Goal: Task Accomplishment & Management: Use online tool/utility

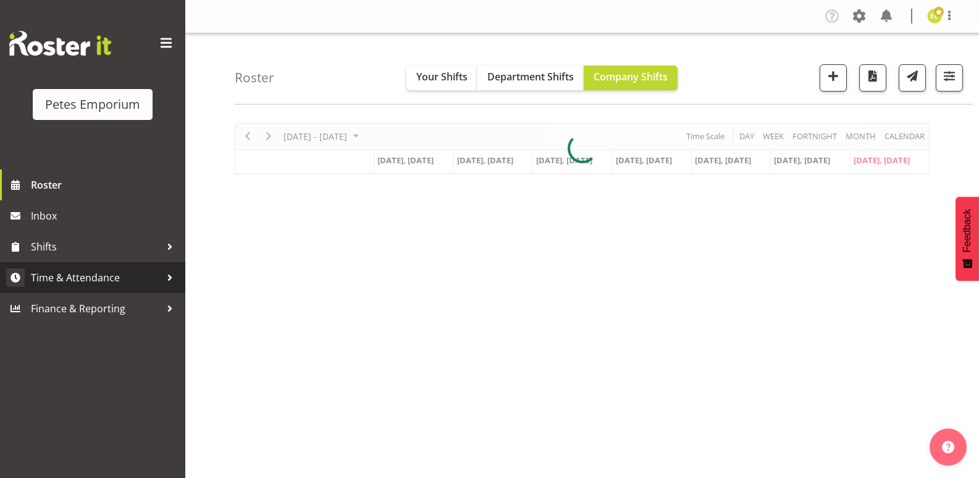
click at [62, 273] on span "Time & Attendance" at bounding box center [96, 277] width 130 height 19
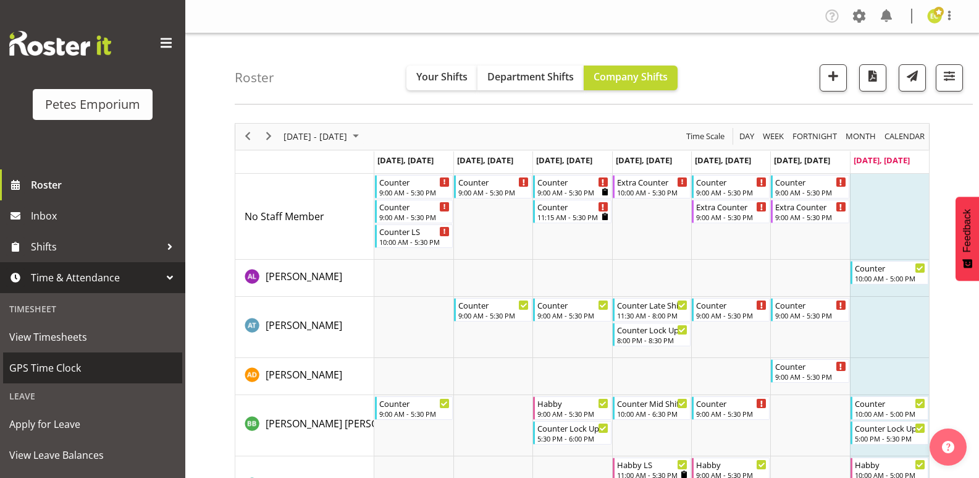
click at [28, 373] on span "GPS Time Clock" at bounding box center [92, 367] width 167 height 19
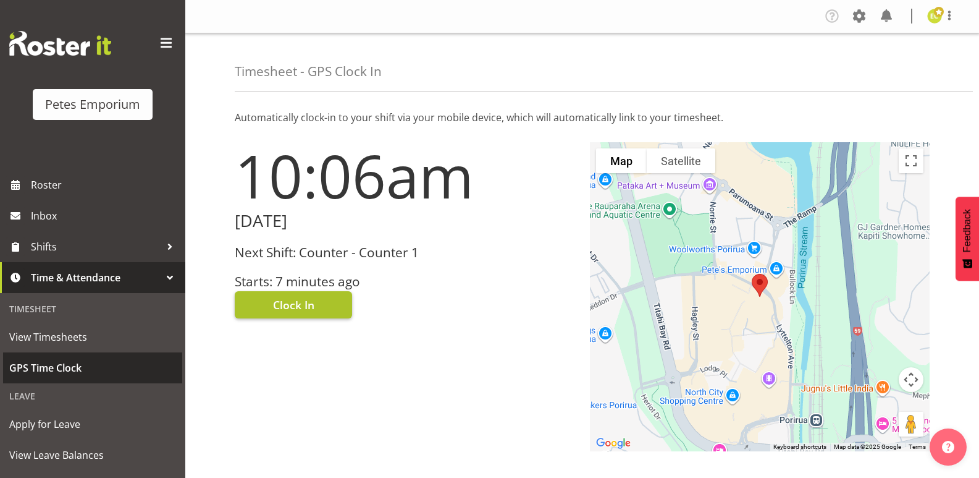
click at [302, 304] on span "Clock In" at bounding box center [293, 305] width 41 height 16
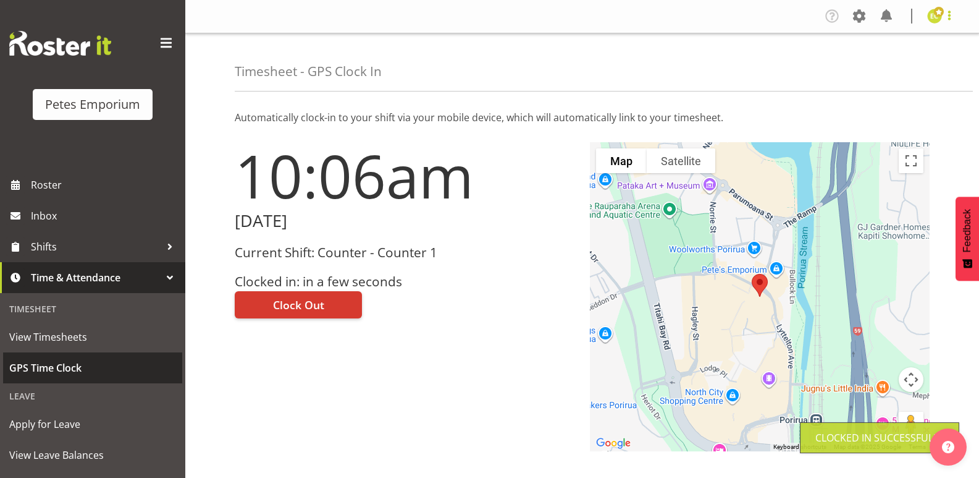
click at [942, 12] on span at bounding box center [949, 15] width 15 height 15
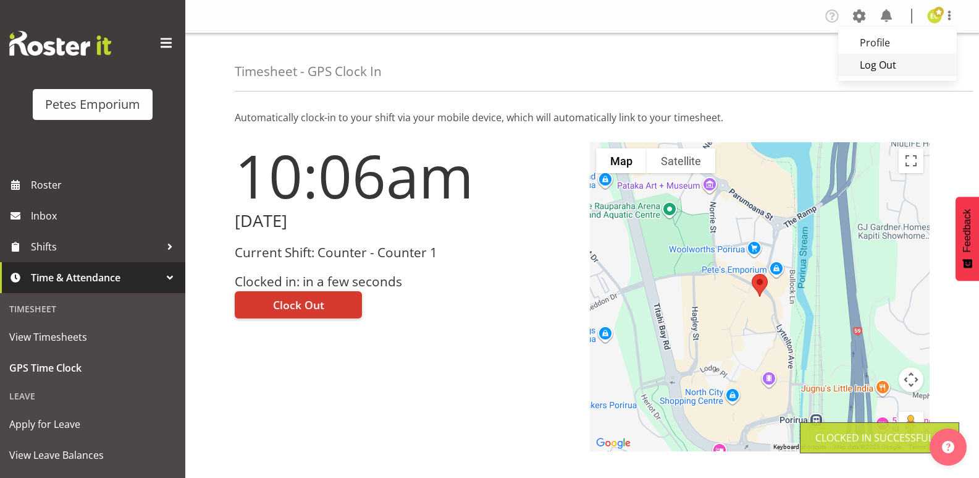
click at [895, 61] on link "Log Out" at bounding box center [898, 65] width 119 height 22
